Goal: Navigation & Orientation: Find specific page/section

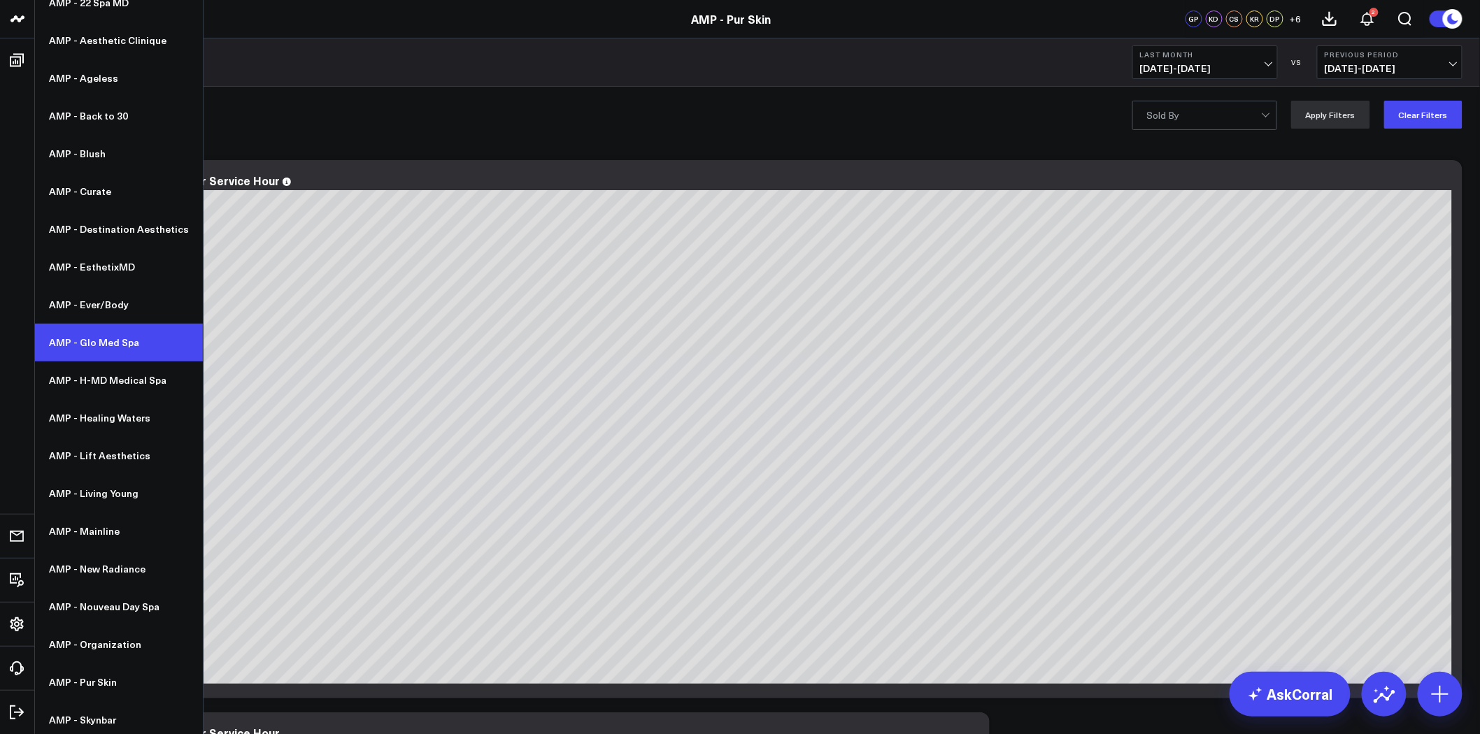
scroll to position [129, 0]
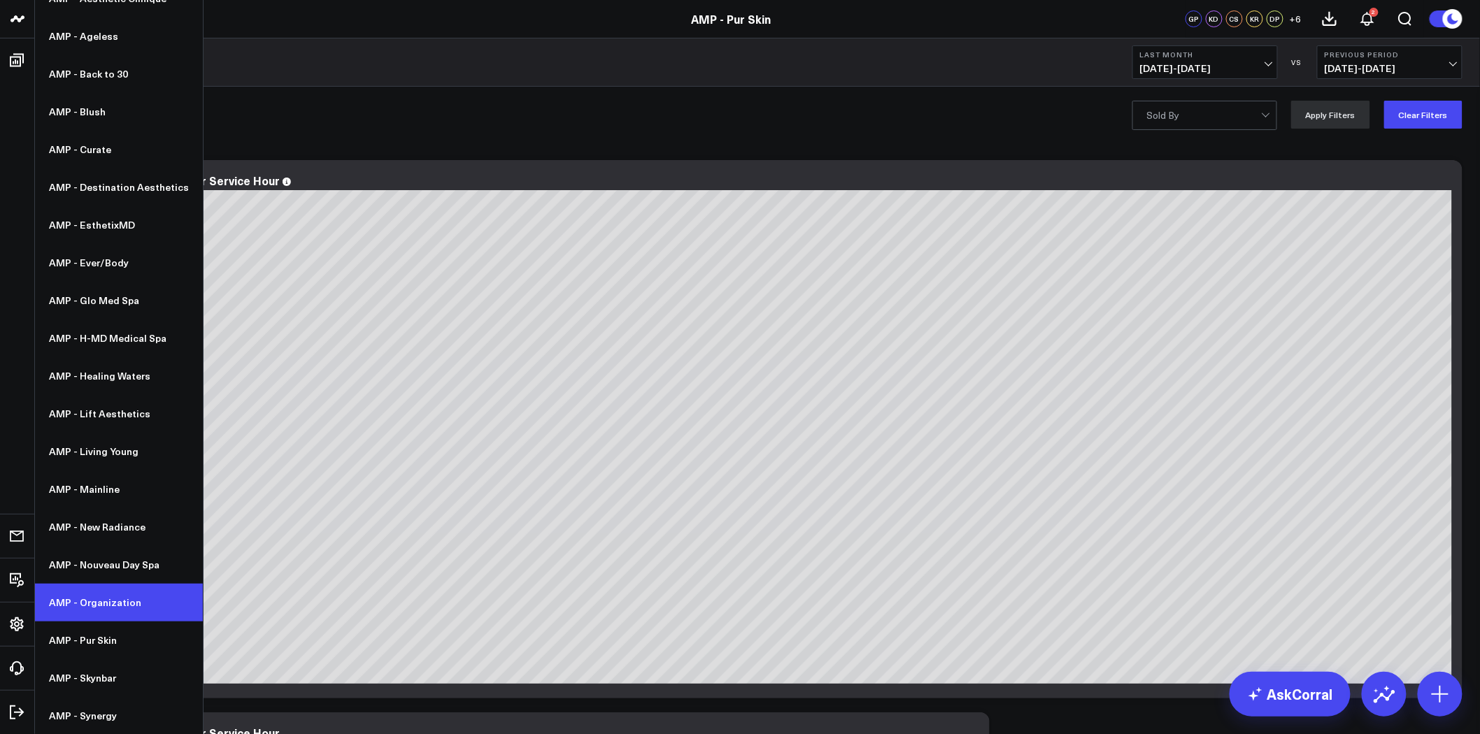
click at [119, 587] on link "AMP - Organization" at bounding box center [119, 603] width 168 height 38
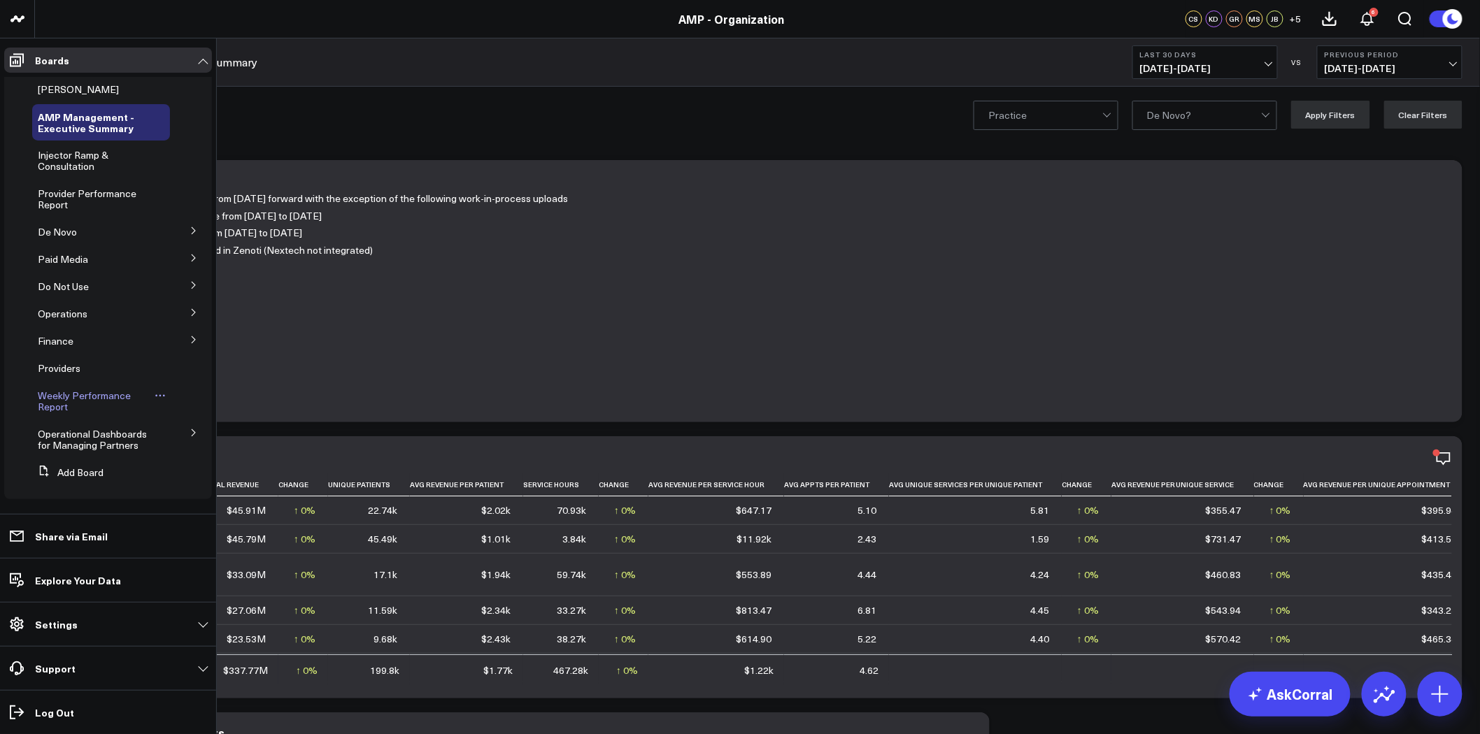
click at [99, 395] on span "Weekly Performance Report" at bounding box center [84, 401] width 93 height 24
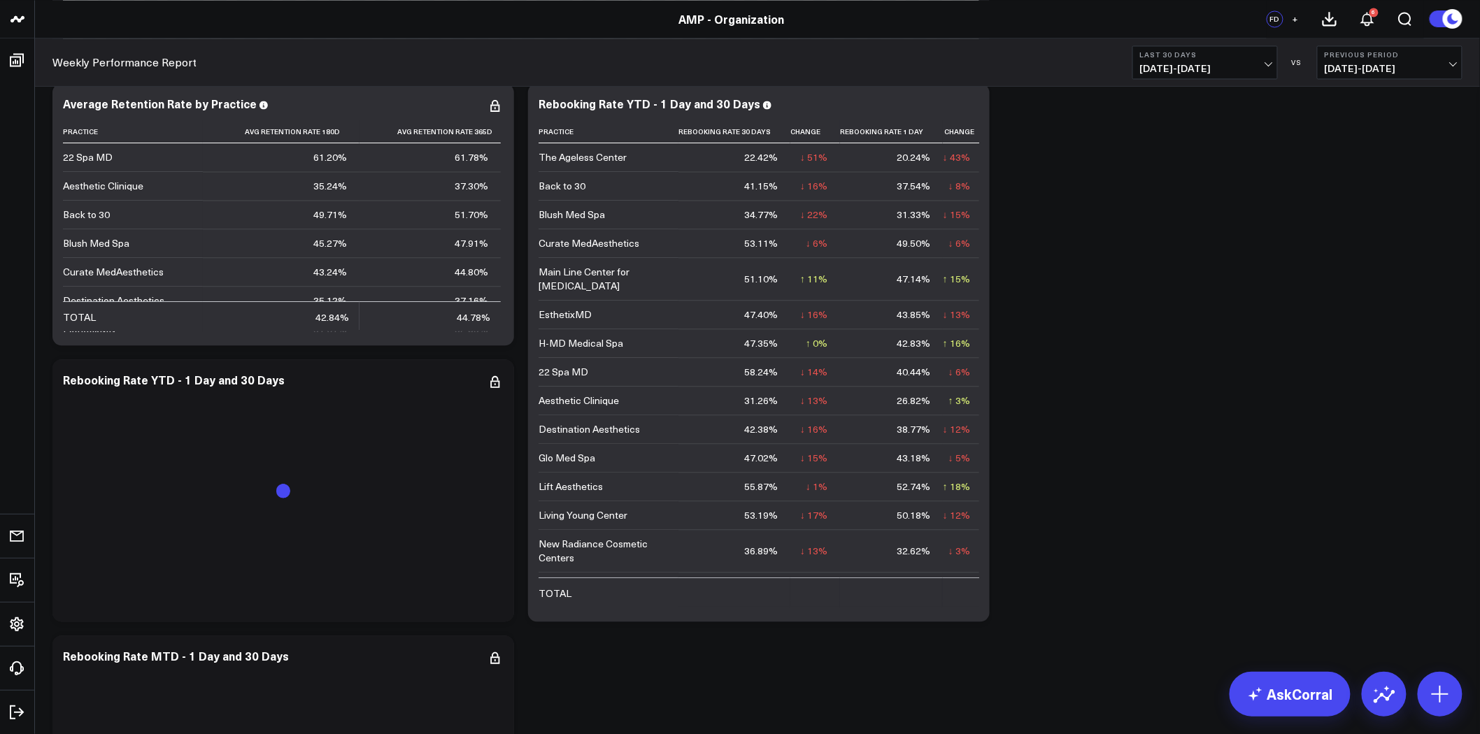
scroll to position [1087, 0]
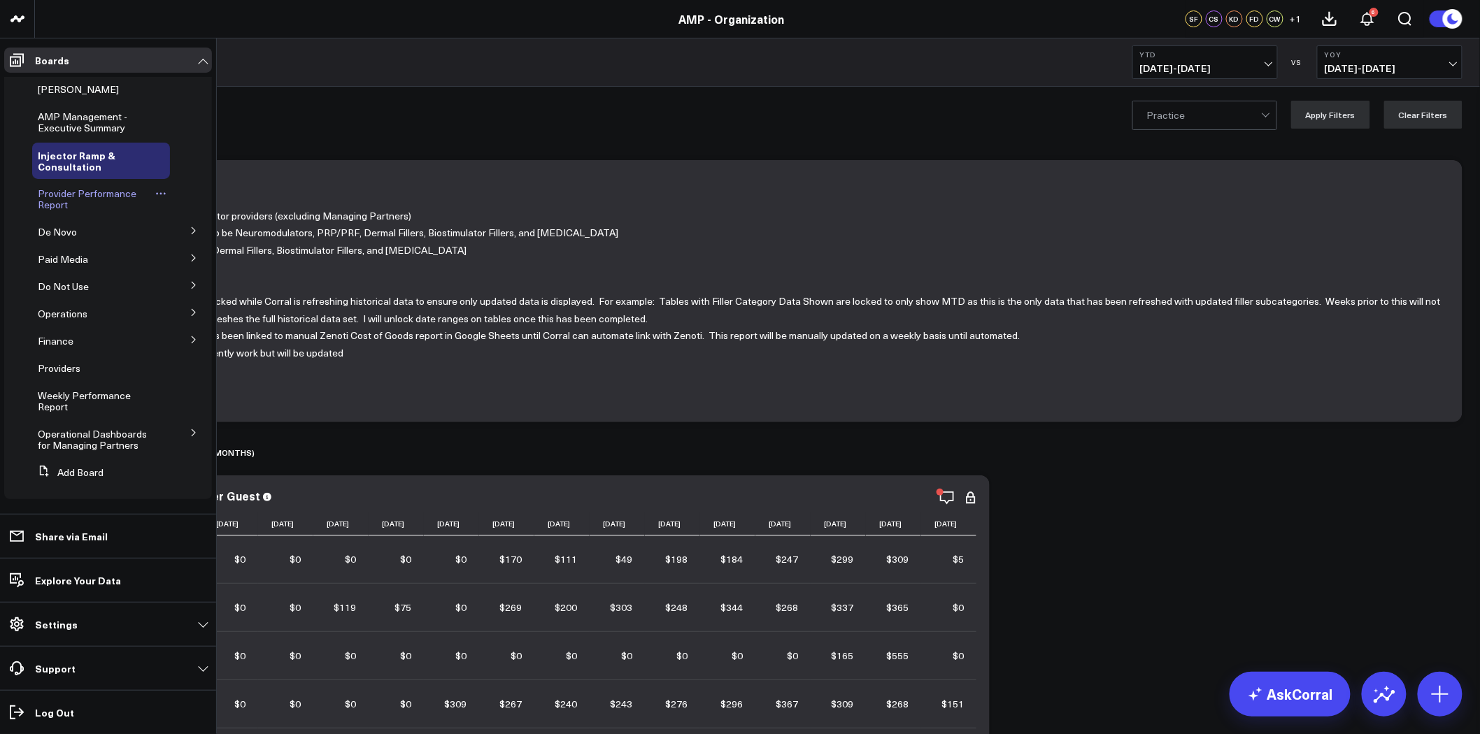
click at [92, 192] on span "Provider Performance Report" at bounding box center [87, 199] width 99 height 24
